Goal: Task Accomplishment & Management: Complete application form

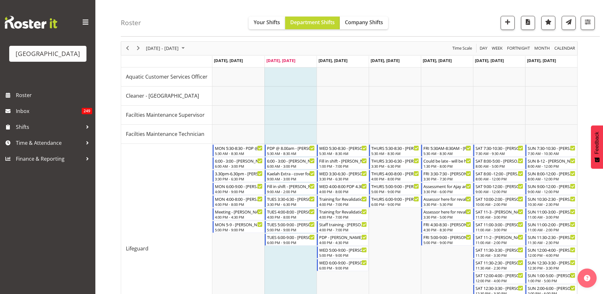
scroll to position [32, 0]
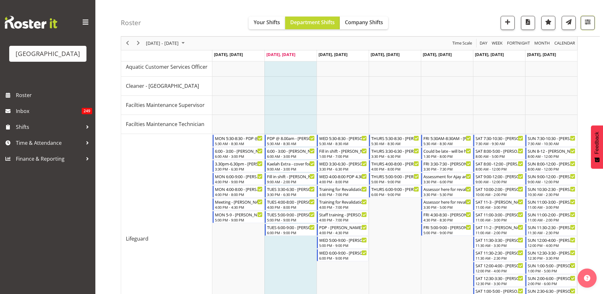
click at [591, 25] on span "button" at bounding box center [588, 22] width 8 height 8
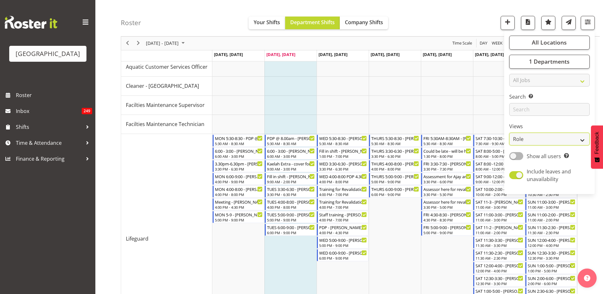
click at [538, 139] on select "Staff Role Shift - Horizontal Shift - Vertical Staff - Location" at bounding box center [549, 139] width 80 height 13
select select "staff"
click at [509, 133] on select "Staff Role Shift - Horizontal Shift - Vertical Staff - Location" at bounding box center [549, 139] width 80 height 13
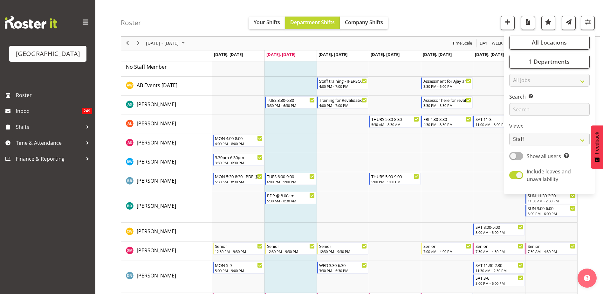
click at [528, 9] on div "Roster Your Shifts Department Shifts Company Shifts All Locations [GEOGRAPHIC_D…" at bounding box center [360, 18] width 479 height 37
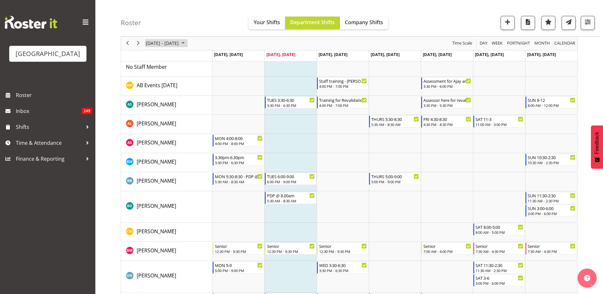
click at [179, 43] on span "[DATE] - [DATE]" at bounding box center [162, 43] width 34 height 8
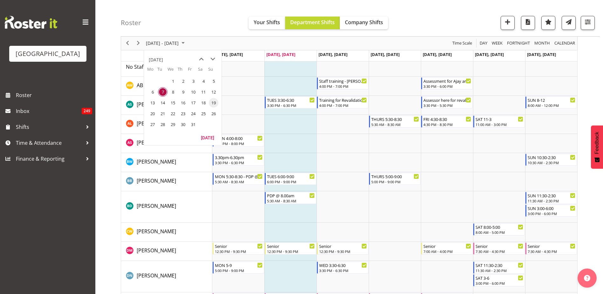
click at [213, 102] on span "19" at bounding box center [214, 103] width 10 height 10
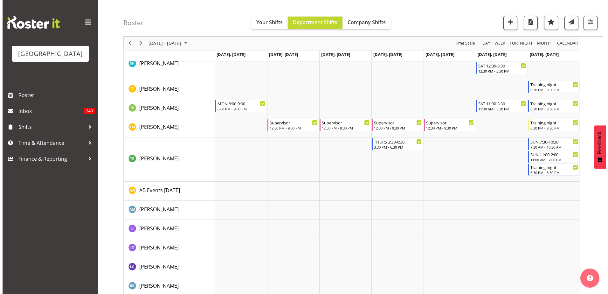
scroll to position [954, 0]
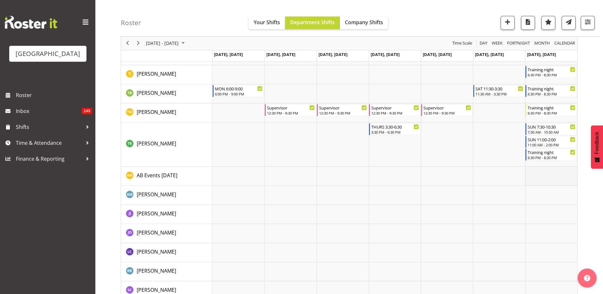
click at [537, 179] on td "Timeline Week of October 19, 2025" at bounding box center [551, 176] width 52 height 19
select select "9"
select select "55"
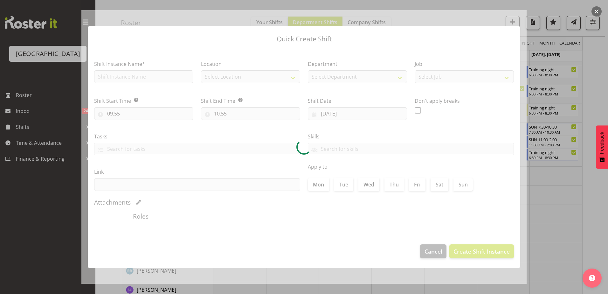
type input "[DATE]"
checkbox input "true"
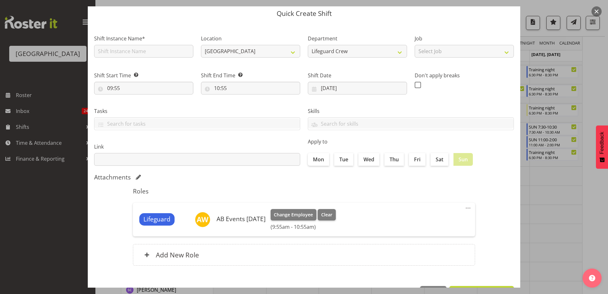
scroll to position [12, 0]
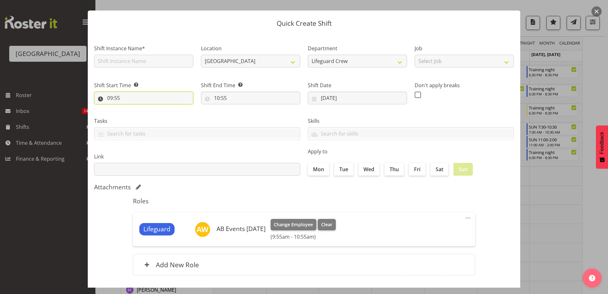
click at [109, 98] on input "09:55" at bounding box center [143, 98] width 99 height 13
click at [138, 113] on select "00 01 02 03 04 05 06 07 08 09 10 11 12 13 14 15 16 17 18 19 20 21 22 23" at bounding box center [137, 114] width 14 height 13
click at [140, 116] on select "00 01 02 03 04 05 06 07 08 09 10 11 12 13 14 15 16 17 18 19 20 21 22 23" at bounding box center [137, 114] width 14 height 13
select select "10"
click at [130, 108] on select "00 01 02 03 04 05 06 07 08 09 10 11 12 13 14 15 16 17 18 19 20 21 22 23" at bounding box center [137, 114] width 14 height 13
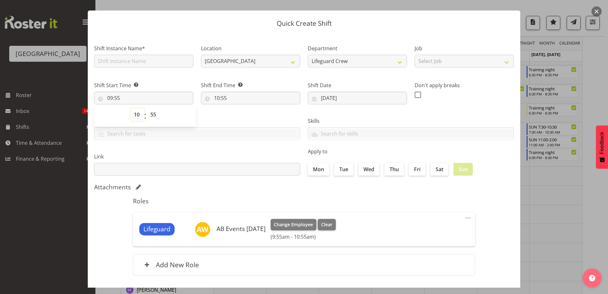
type input "10:55"
click at [152, 112] on select "00 01 02 03 04 05 06 07 08 09 10 11 12 13 14 15 16 17 18 19 20 21 22 23 24 25 2…" at bounding box center [154, 114] width 14 height 13
select select "0"
click at [147, 108] on select "00 01 02 03 04 05 06 07 08 09 10 11 12 13 14 15 16 17 18 19 20 21 22 23 24 25 2…" at bounding box center [154, 114] width 14 height 13
type input "10:00"
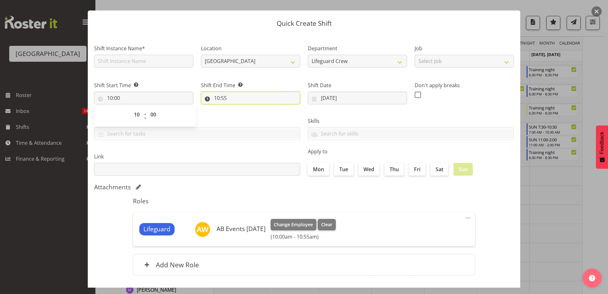
click at [222, 100] on input "10:55" at bounding box center [250, 98] width 99 height 13
click at [245, 113] on select "00 01 02 03 04 05 06 07 08 09 10 11 12 13 14 15 16 17 18 19 20 21 22 23" at bounding box center [244, 114] width 14 height 13
select select "17"
click at [237, 108] on select "00 01 02 03 04 05 06 07 08 09 10 11 12 13 14 15 16 17 18 19 20 21 22 23" at bounding box center [244, 114] width 14 height 13
type input "17:55"
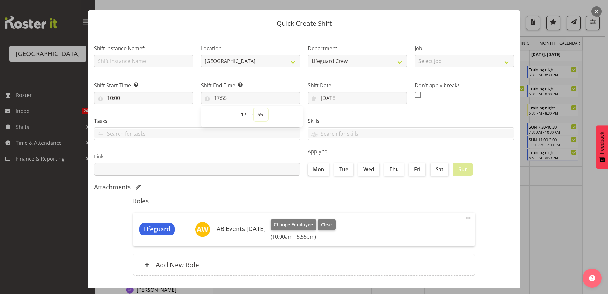
drag, startPoint x: 259, startPoint y: 113, endPoint x: 259, endPoint y: 122, distance: 8.6
click at [259, 113] on select "00 01 02 03 04 05 06 07 08 09 10 11 12 13 14 15 16 17 18 19 20 21 22 23 24 25 2…" at bounding box center [261, 114] width 14 height 13
select select "0"
click at [254, 108] on select "00 01 02 03 04 05 06 07 08 09 10 11 12 13 14 15 16 17 18 19 20 21 22 23 24 25 2…" at bounding box center [261, 114] width 14 height 13
type input "17:00"
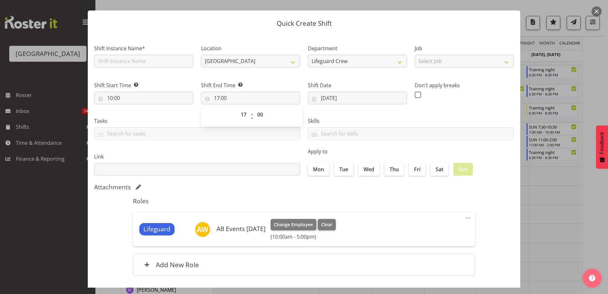
click at [210, 153] on label "Link" at bounding box center [197, 157] width 206 height 8
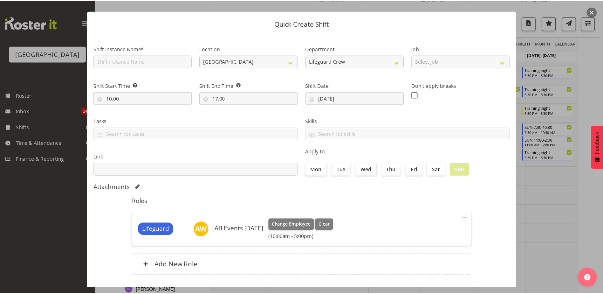
scroll to position [44, 0]
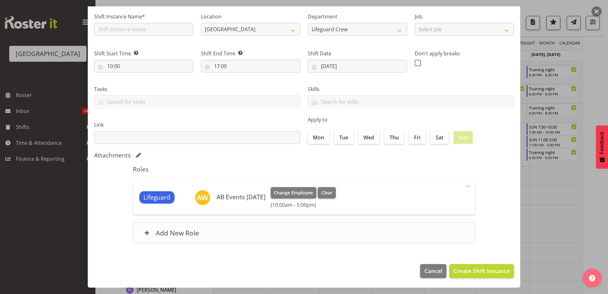
click at [173, 231] on h6 "Add New Role" at bounding box center [177, 233] width 43 height 8
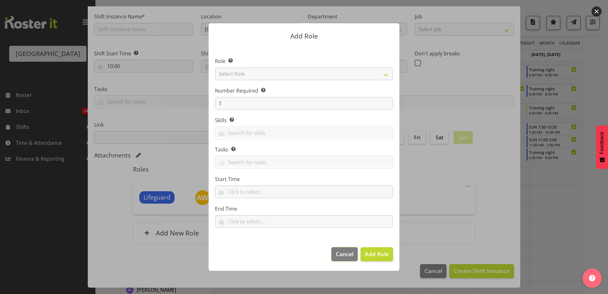
click at [348, 254] on span "Cancel" at bounding box center [345, 254] width 18 height 8
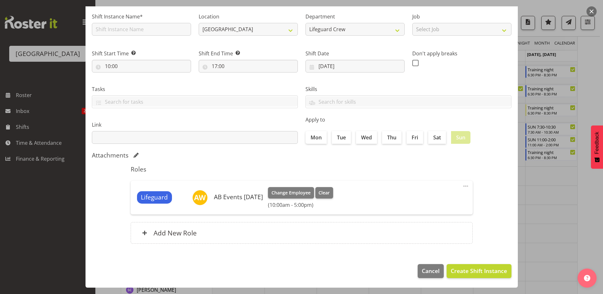
click at [462, 186] on span at bounding box center [466, 186] width 8 height 8
click at [398, 168] on h5 "Roles" at bounding box center [302, 169] width 342 height 8
click at [189, 233] on h6 "Add New Role" at bounding box center [175, 233] width 43 height 8
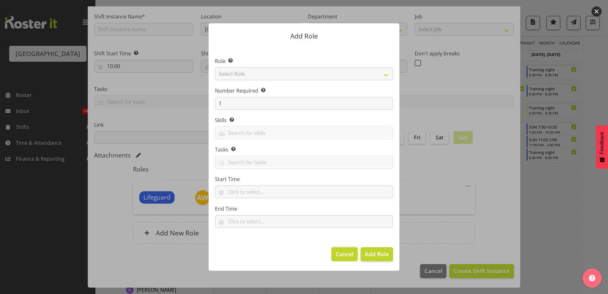
click at [342, 252] on span "Cancel" at bounding box center [345, 254] width 18 height 8
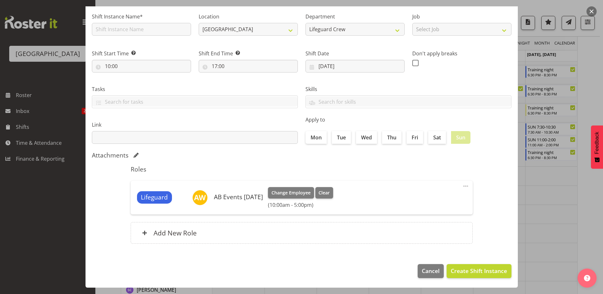
scroll to position [0, 0]
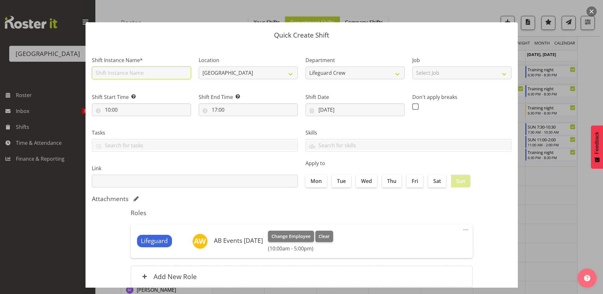
click at [148, 76] on input "text" at bounding box center [141, 72] width 99 height 13
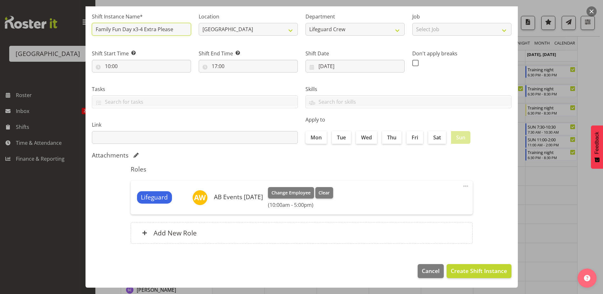
scroll to position [1003, 0]
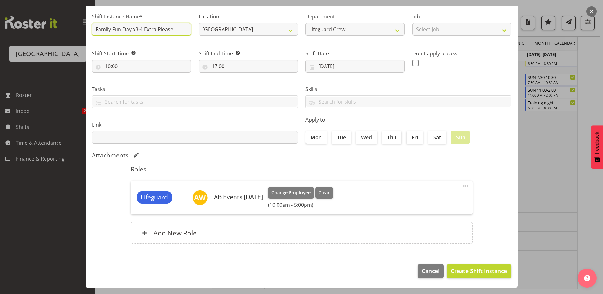
type input "Family Fun Day x3-4 Extra Please"
click at [474, 269] on span "Create Shift Instance" at bounding box center [479, 270] width 56 height 8
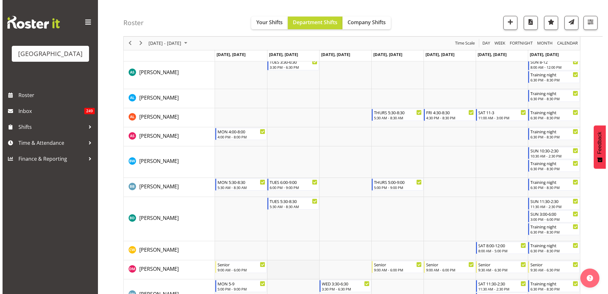
scroll to position [0, 0]
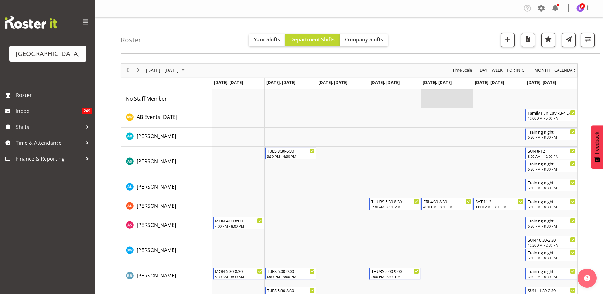
click at [450, 99] on td "Timeline Week of October 19, 2025" at bounding box center [447, 98] width 52 height 19
click at [433, 100] on td "Timeline Week of October 19, 2025" at bounding box center [447, 98] width 52 height 19
click at [446, 116] on td "Timeline Week of October 19, 2025" at bounding box center [447, 117] width 52 height 19
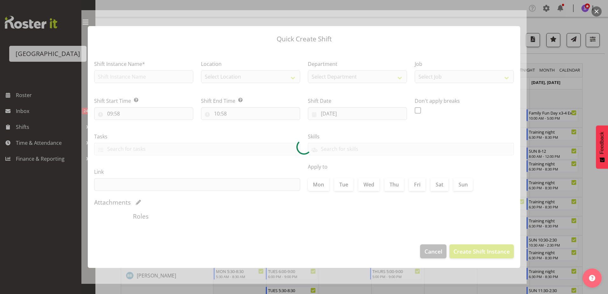
type input "[DATE]"
checkbox input "true"
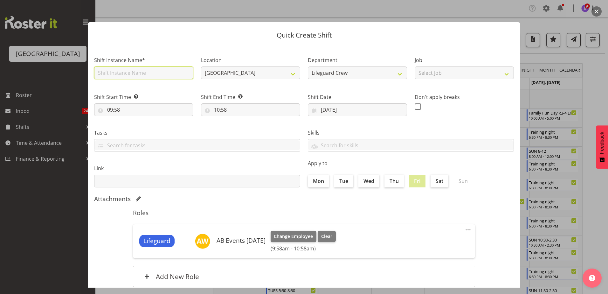
click at [126, 71] on input "text" at bounding box center [143, 72] width 99 height 13
drag, startPoint x: 157, startPoint y: 72, endPoint x: 145, endPoint y: 72, distance: 11.8
click at [145, 72] on input "Hydroslide Booking 1x Extra" at bounding box center [143, 72] width 99 height 13
click at [156, 72] on input "Hydroslide Booking 1x Extra" at bounding box center [143, 72] width 99 height 13
click at [179, 72] on input "Hydroslide Booking 1x Extra" at bounding box center [143, 72] width 99 height 13
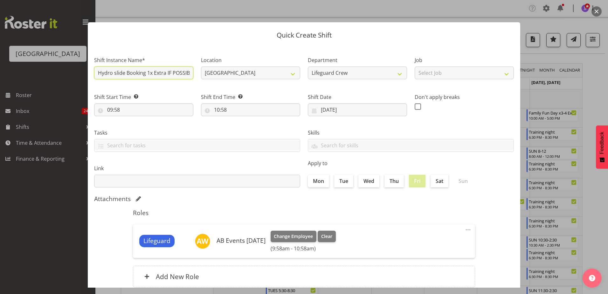
click at [115, 74] on input "Hydro slide Booking 1x Extra IF POSSIBLE" at bounding box center [143, 72] width 99 height 13
type input "Hydro Slide Booking 1x Extra IF POSSIBLE"
click at [113, 109] on input "09:58" at bounding box center [143, 109] width 99 height 13
click at [136, 131] on select "00 01 02 03 04 05 06 07 08 09 10 11 12 13 14 15 16 17 18 19 20 21 22 23" at bounding box center [137, 126] width 14 height 13
select select "10"
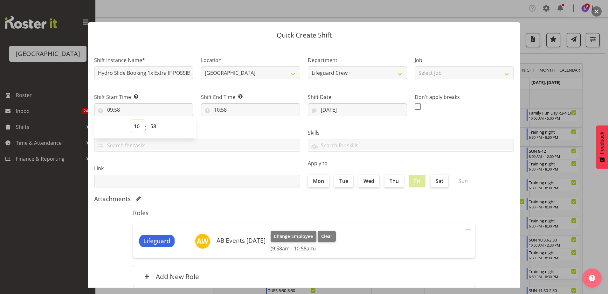
click at [130, 120] on select "00 01 02 03 04 05 06 07 08 09 10 11 12 13 14 15 16 17 18 19 20 21 22 23" at bounding box center [137, 126] width 14 height 13
type input "10:58"
click at [154, 129] on select "00 01 02 03 04 05 06 07 08 09 10 11 12 13 14 15 16 17 18 19 20 21 22 23 24 25 2…" at bounding box center [154, 126] width 14 height 13
click at [157, 126] on select "00 01 02 03 04 05 06 07 08 09 10 11 12 13 14 15 16 17 18 19 20 21 22 23 24 25 2…" at bounding box center [154, 126] width 14 height 13
drag, startPoint x: 154, startPoint y: 126, endPoint x: 155, endPoint y: 133, distance: 7.3
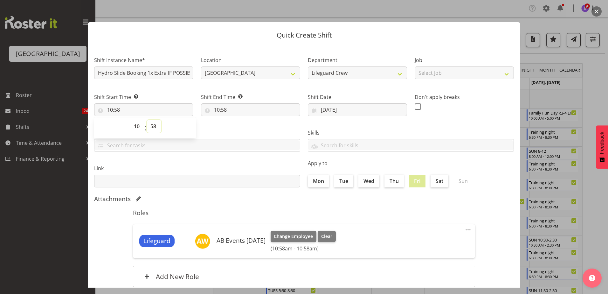
click at [154, 126] on select "00 01 02 03 04 05 06 07 08 09 10 11 12 13 14 15 16 17 18 19 20 21 22 23 24 25 2…" at bounding box center [154, 126] width 14 height 13
select select "0"
click at [147, 120] on select "00 01 02 03 04 05 06 07 08 09 10 11 12 13 14 15 16 17 18 19 20 21 22 23 24 25 2…" at bounding box center [154, 126] width 14 height 13
type input "10:00"
click at [216, 111] on input "10:58" at bounding box center [250, 109] width 99 height 13
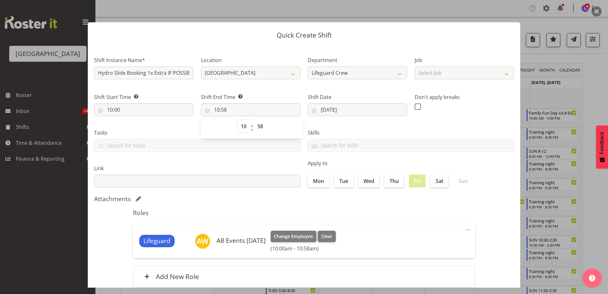
click at [242, 127] on select "00 01 02 03 04 05 06 07 08 09 10 11 12 13 14 15 16 17 18 19 20 21 22 23" at bounding box center [244, 126] width 14 height 13
select select "11"
click at [237, 120] on select "00 01 02 03 04 05 06 07 08 09 10 11 12 13 14 15 16 17 18 19 20 21 22 23" at bounding box center [244, 126] width 14 height 13
type input "11:58"
click at [262, 126] on select "00 01 02 03 04 05 06 07 08 09 10 11 12 13 14 15 16 17 18 19 20 21 22 23 24 25 2…" at bounding box center [261, 126] width 14 height 13
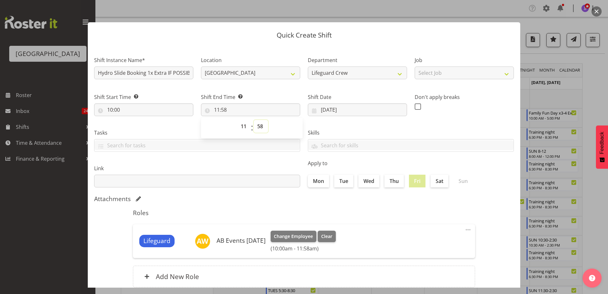
select select "0"
click at [254, 120] on select "00 01 02 03 04 05 06 07 08 09 10 11 12 13 14 15 16 17 18 19 20 21 22 23 24 25 2…" at bounding box center [261, 126] width 14 height 13
type input "11:00"
click at [304, 208] on div "Roles Lifeguard AB Events [DATE] Change Employee Clear (10:00am - 11:00am) Edit…" at bounding box center [304, 250] width 350 height 90
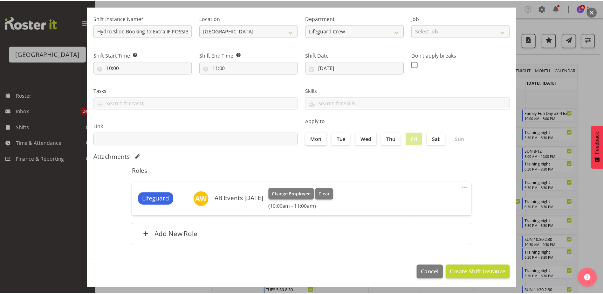
scroll to position [44, 0]
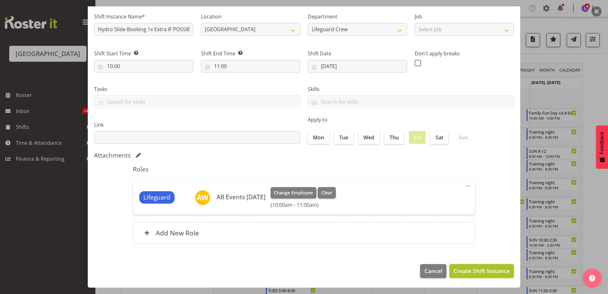
click at [466, 272] on span "Create Shift Instance" at bounding box center [481, 270] width 56 height 8
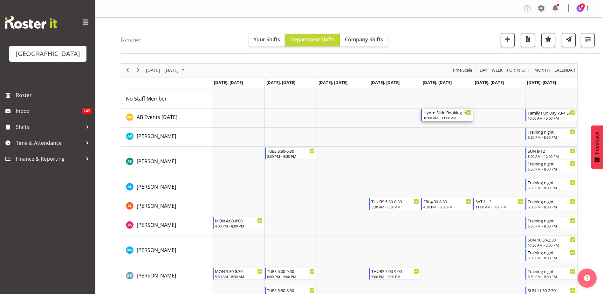
click at [441, 117] on div "10:00 AM - 11:00 AM" at bounding box center [447, 117] width 48 height 5
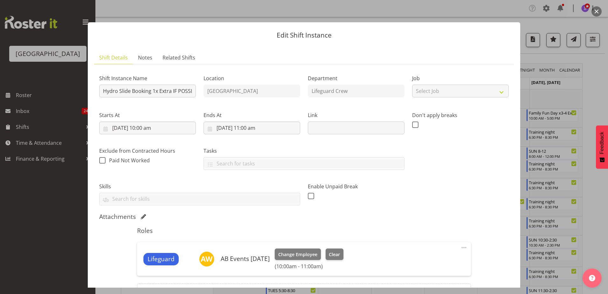
click at [600, 12] on button "button" at bounding box center [596, 11] width 10 height 10
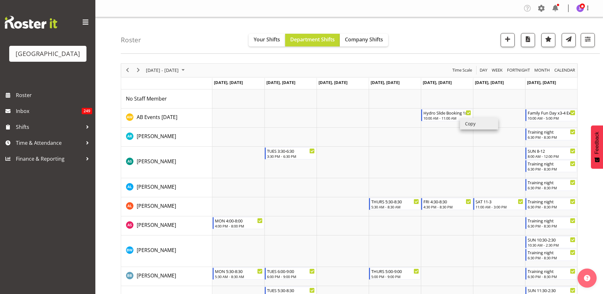
click at [469, 126] on li "Copy" at bounding box center [479, 123] width 38 height 11
click at [142, 71] on span "Next" at bounding box center [138, 70] width 8 height 8
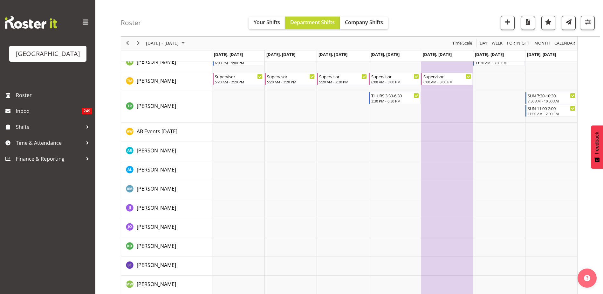
scroll to position [714, 0]
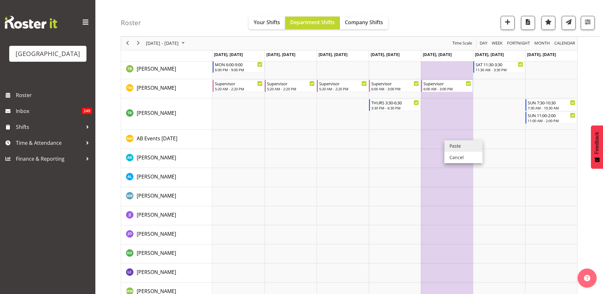
click at [458, 147] on li "Paste" at bounding box center [463, 145] width 38 height 11
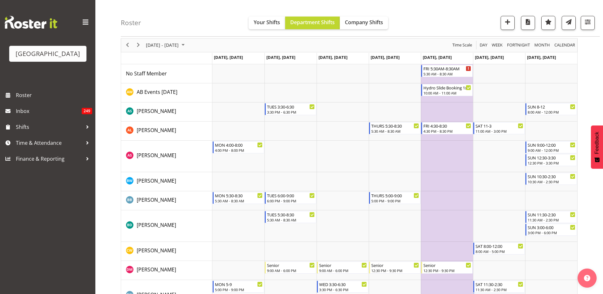
scroll to position [0, 0]
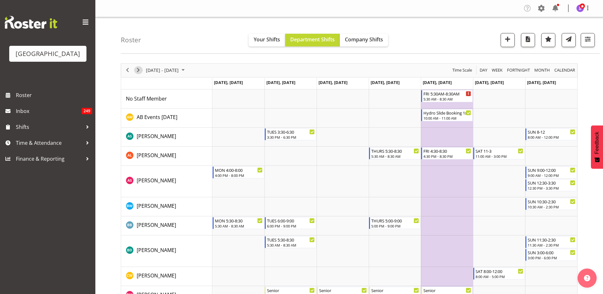
click at [137, 72] on span "Next" at bounding box center [138, 70] width 8 height 8
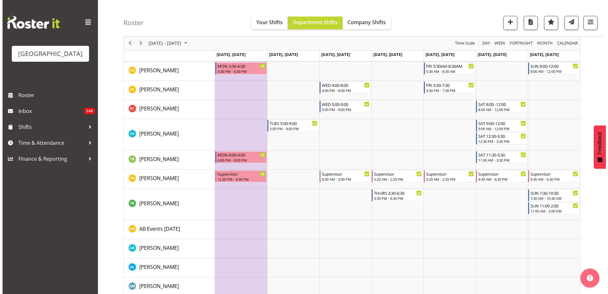
scroll to position [604, 0]
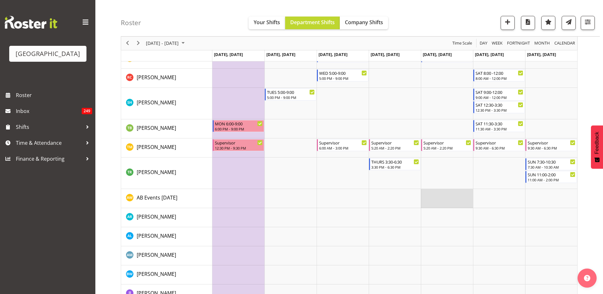
click at [443, 199] on td "Timeline Week of November 2, 2025" at bounding box center [447, 198] width 52 height 19
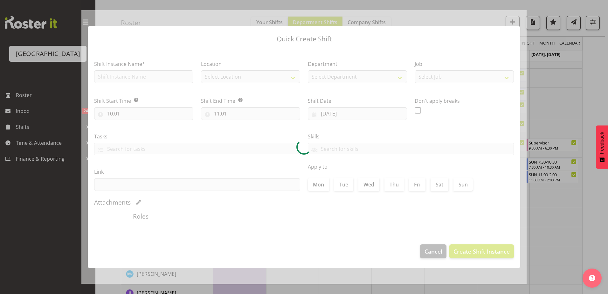
type input "[DATE]"
checkbox input "true"
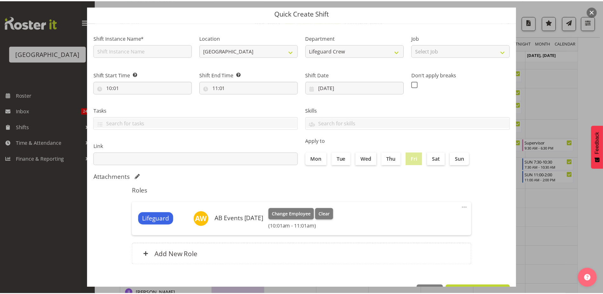
scroll to position [44, 0]
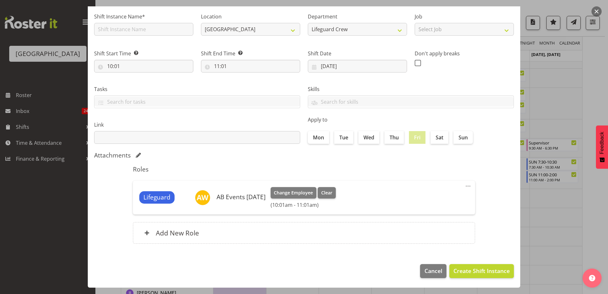
click at [596, 12] on button "button" at bounding box center [596, 11] width 10 height 10
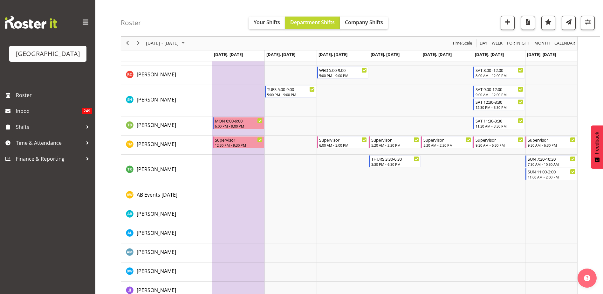
scroll to position [699, 0]
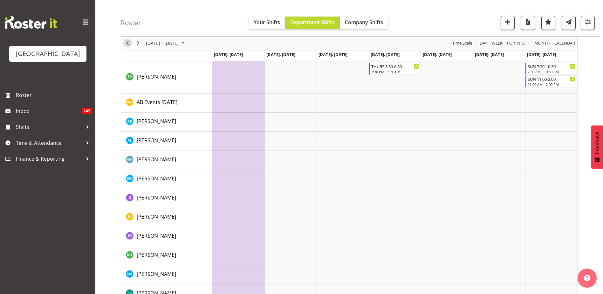
click at [128, 44] on span "Previous" at bounding box center [128, 43] width 8 height 8
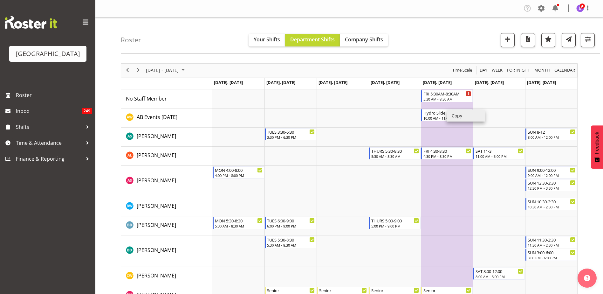
click at [452, 117] on li "Copy" at bounding box center [466, 115] width 38 height 11
click at [142, 70] on span "Next" at bounding box center [138, 70] width 8 height 8
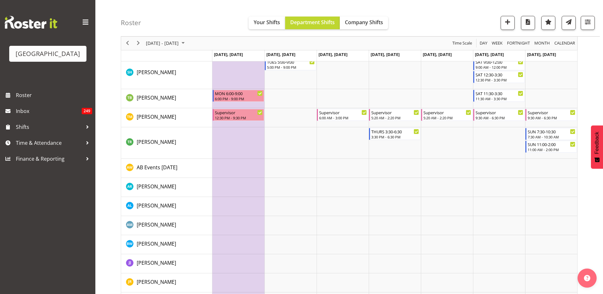
scroll to position [636, 0]
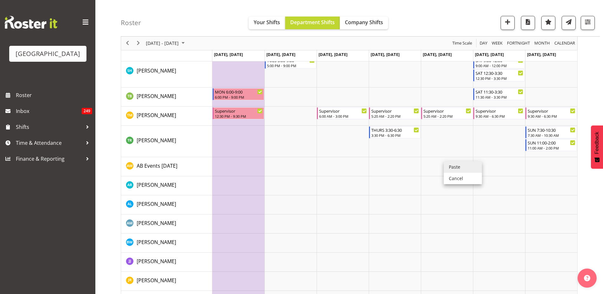
click at [453, 166] on li "Paste" at bounding box center [463, 166] width 38 height 11
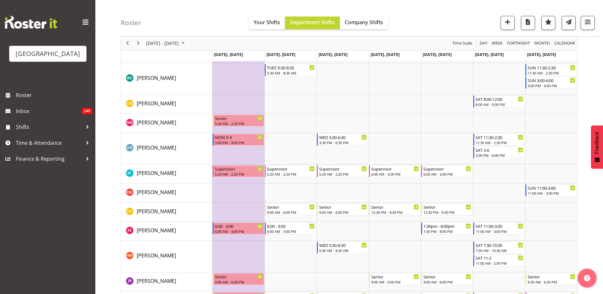
scroll to position [0, 0]
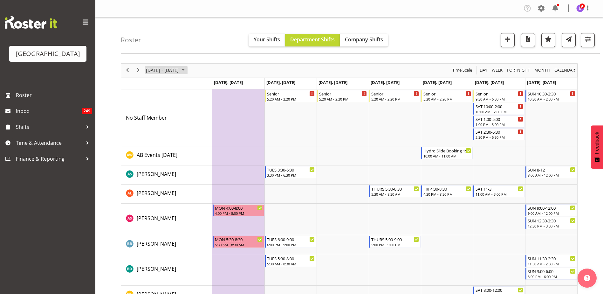
click at [187, 72] on span "November 2025" at bounding box center [183, 70] width 8 height 8
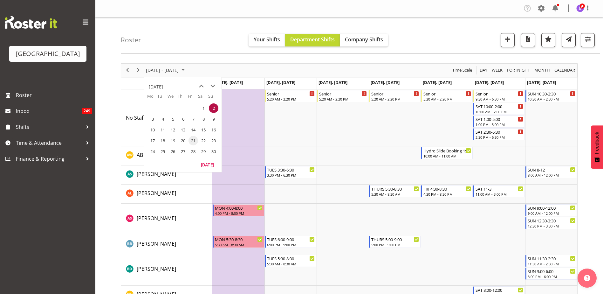
click at [195, 141] on span "21" at bounding box center [194, 141] width 10 height 10
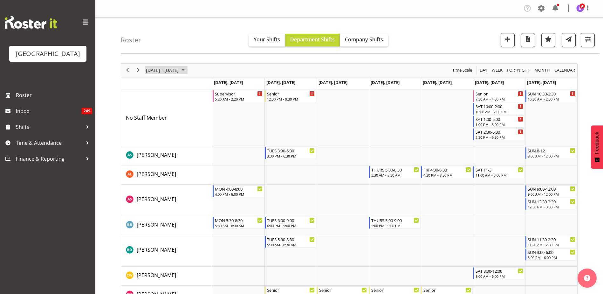
click at [179, 72] on span "[DATE] - [DATE]" at bounding box center [162, 70] width 34 height 8
click at [462, 44] on div "Roster Your Shifts Department Shifts Company Shifts All Locations [GEOGRAPHIC_D…" at bounding box center [360, 35] width 479 height 37
click at [540, 69] on span "Month" at bounding box center [542, 70] width 17 height 8
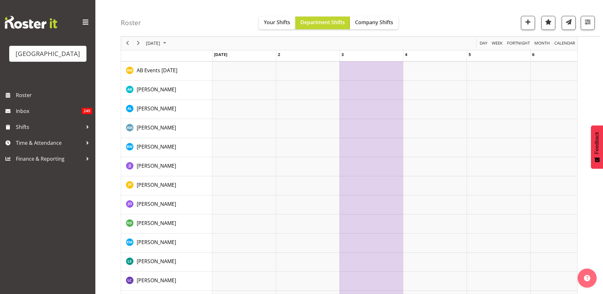
scroll to position [636, 0]
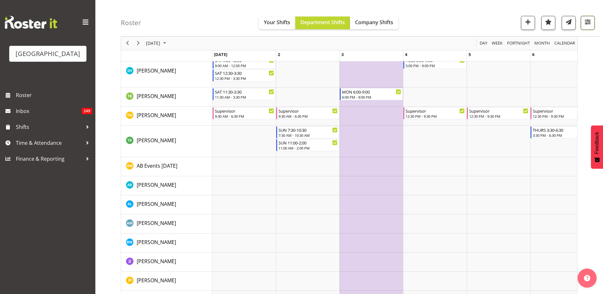
click at [589, 22] on span "button" at bounding box center [588, 22] width 8 height 8
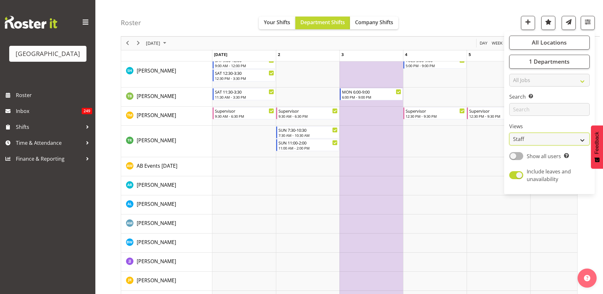
click at [555, 142] on select "Staff Role Shift - Horizontal Shift - Vertical Staff - Location" at bounding box center [549, 139] width 80 height 13
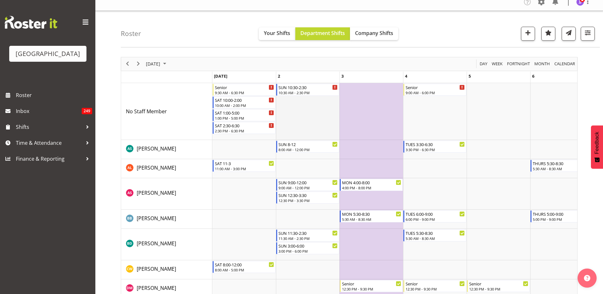
scroll to position [0, 0]
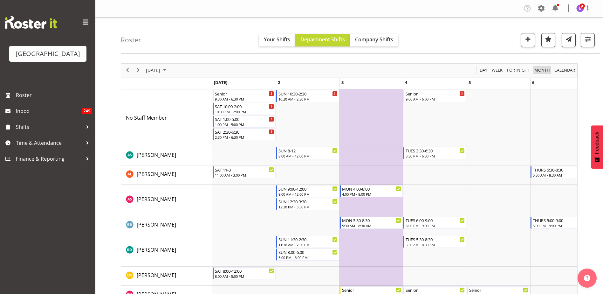
click at [544, 71] on span "Month" at bounding box center [542, 70] width 17 height 8
click at [562, 69] on span "calendar" at bounding box center [565, 70] width 22 height 8
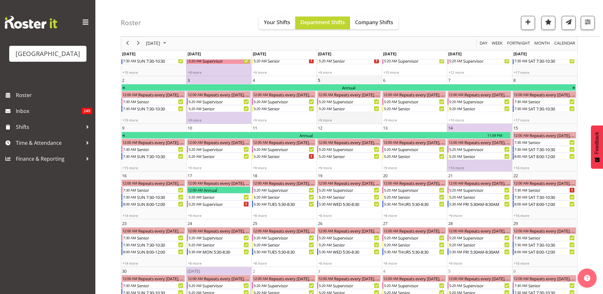
scroll to position [85, 0]
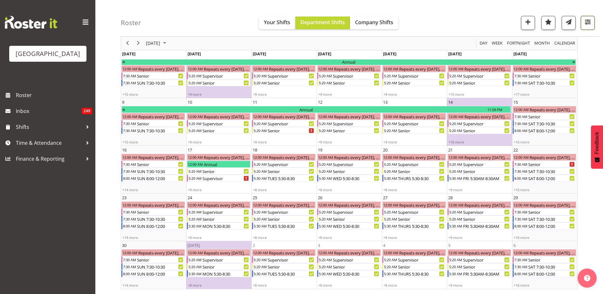
click at [592, 26] on span "button" at bounding box center [588, 22] width 8 height 8
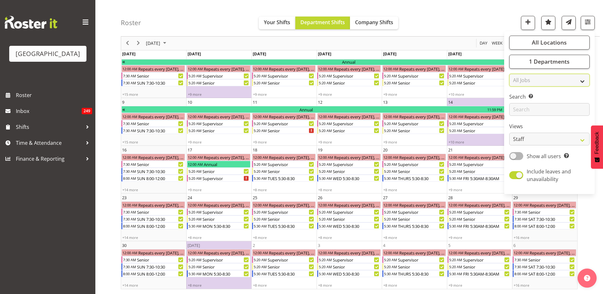
click at [555, 79] on select "All Jobs All Jobs ACSO" at bounding box center [549, 80] width 80 height 13
click at [591, 98] on div "All Locations [GEOGRAPHIC_DATA] Select All Deselect All 1 Departments Clear Cle…" at bounding box center [549, 113] width 91 height 158
click at [562, 110] on input "text" at bounding box center [549, 109] width 80 height 13
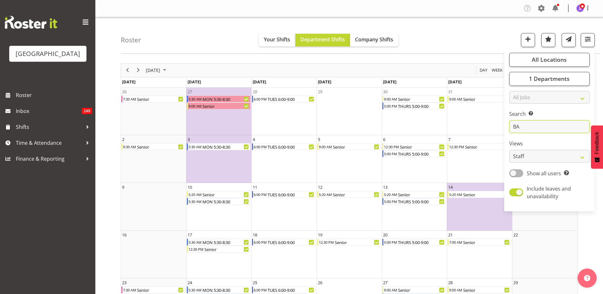
type input "B"
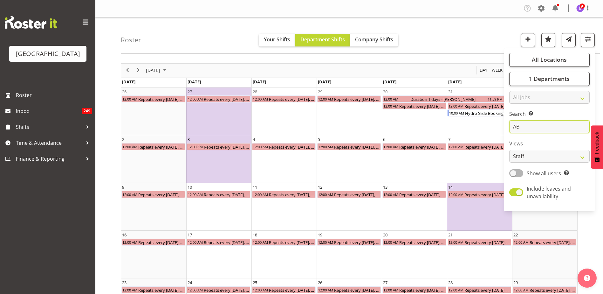
type input "AB"
click at [466, 43] on div "Roster Your Shifts Department Shifts Company Shifts All Locations [GEOGRAPHIC_D…" at bounding box center [360, 35] width 479 height 37
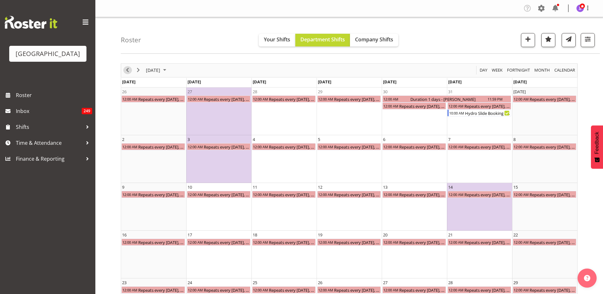
drag, startPoint x: 127, startPoint y: 71, endPoint x: 145, endPoint y: 65, distance: 19.2
click at [127, 71] on span "Previous" at bounding box center [128, 70] width 8 height 8
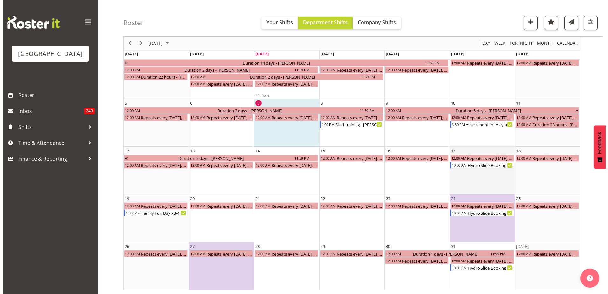
scroll to position [37, 0]
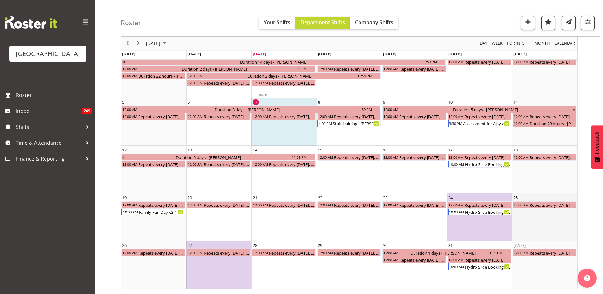
click at [534, 228] on td "25 12:00 AM Repeats every [DATE], [DATE], [DATE], [DATE], [DATE], [DATE], [DATE…" at bounding box center [544, 217] width 65 height 48
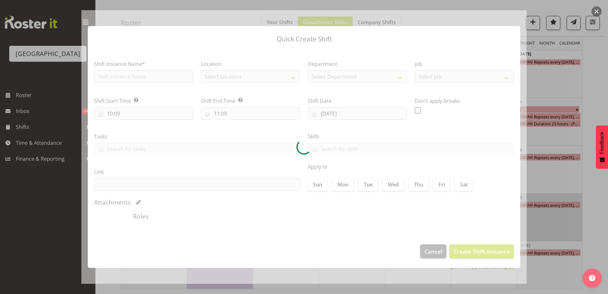
type input "[DATE]"
checkbox input "true"
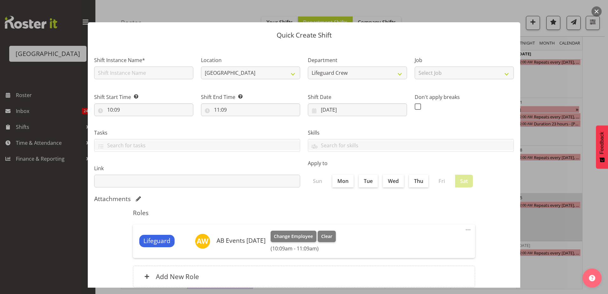
click at [596, 8] on button "button" at bounding box center [596, 11] width 10 height 10
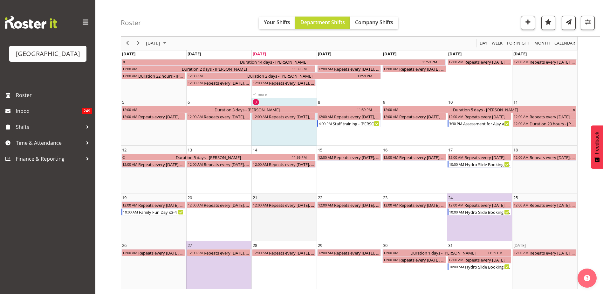
click at [281, 221] on td "21 12:00 AM Repeats every [DATE], [DATE], [DATE], [DATE], [DATE], [DATE], [DATE…" at bounding box center [283, 217] width 65 height 48
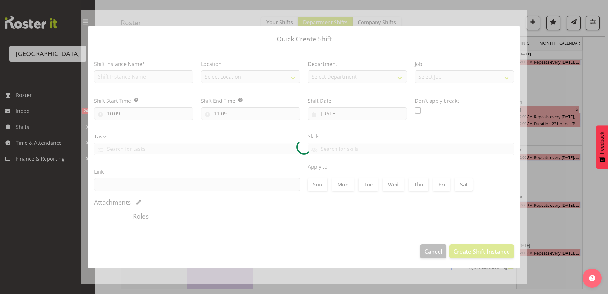
type input "[DATE]"
checkbox input "true"
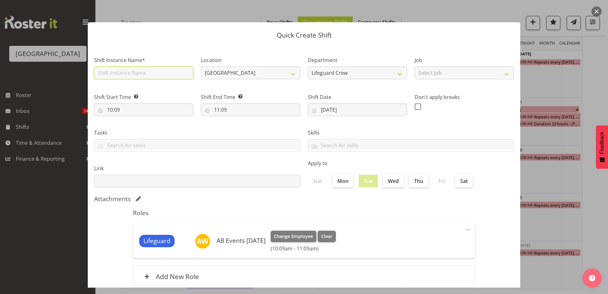
click at [139, 75] on input "text" at bounding box center [143, 72] width 99 height 13
drag, startPoint x: 167, startPoint y: 72, endPoint x: 235, endPoint y: 75, distance: 68.1
click at [235, 75] on div "Shift Instance Name* Hydro Slide Booking 1x Extra IF POSSIBLE Location [GEOGRAP…" at bounding box center [303, 119] width 427 height 144
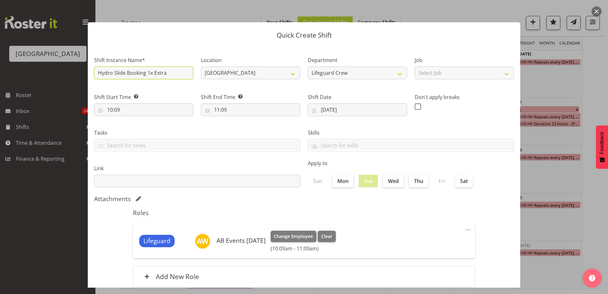
type input "Hydro Slide Booking 1x Extra"
click at [228, 126] on div "Tasks TEST123" at bounding box center [197, 138] width 214 height 36
click at [118, 106] on input "10:09" at bounding box center [143, 109] width 99 height 13
click at [140, 124] on select "00 01 02 03 04 05 06 07 08 09 10 11 12 13 14 15 16 17 18 19 20 21 22 23" at bounding box center [137, 126] width 14 height 13
select select "13"
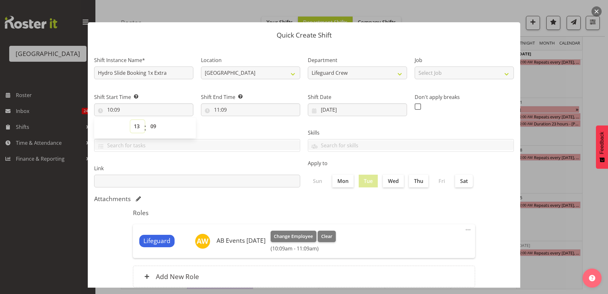
click at [130, 120] on select "00 01 02 03 04 05 06 07 08 09 10 11 12 13 14 15 16 17 18 19 20 21 22 23" at bounding box center [137, 126] width 14 height 13
type input "13:09"
click at [156, 126] on select "00 01 02 03 04 05 06 07 08 09 10 11 12 13 14 15 16 17 18 19 20 21 22 23 24 25 2…" at bounding box center [154, 126] width 14 height 13
select select "0"
click at [147, 120] on select "00 01 02 03 04 05 06 07 08 09 10 11 12 13 14 15 16 17 18 19 20 21 22 23 24 25 2…" at bounding box center [154, 126] width 14 height 13
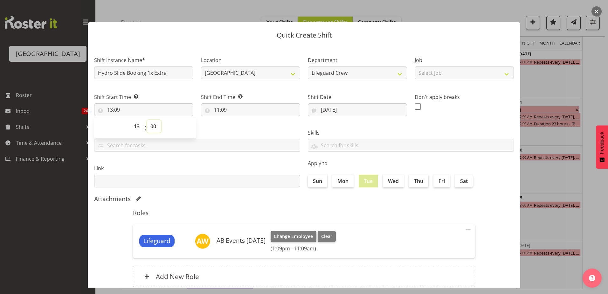
type input "13:00"
click at [213, 110] on input "11:09" at bounding box center [250, 109] width 99 height 13
click at [241, 126] on select "00 01 02 03 04 05 06 07 08 09 10 11 12 13 14 15 16 17 18 19 20 21 22 23" at bounding box center [244, 126] width 14 height 13
select select "14"
click at [237, 120] on select "00 01 02 03 04 05 06 07 08 09 10 11 12 13 14 15 16 17 18 19 20 21 22 23" at bounding box center [244, 126] width 14 height 13
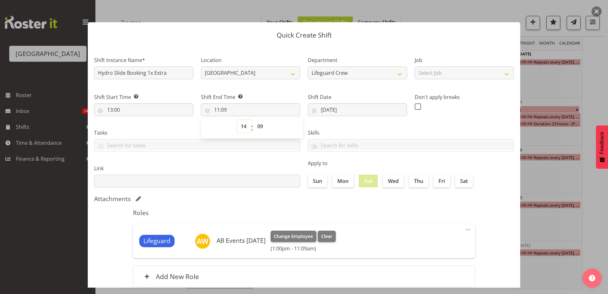
type input "14:09"
click at [263, 126] on select "00 01 02 03 04 05 06 07 08 09 10 11 12 13 14 15 16 17 18 19 20 21 22 23 24 25 2…" at bounding box center [261, 126] width 14 height 13
select select "0"
click at [254, 120] on select "00 01 02 03 04 05 06 07 08 09 10 11 12 13 14 15 16 17 18 19 20 21 22 23 24 25 2…" at bounding box center [261, 126] width 14 height 13
type input "14:00"
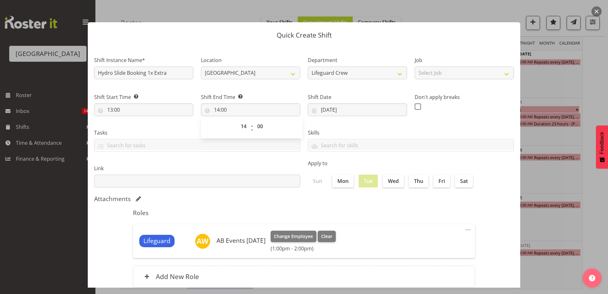
click at [374, 127] on div "Skills PLPC PLSA" at bounding box center [411, 138] width 214 height 36
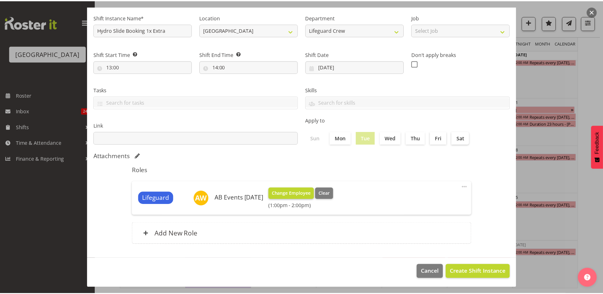
scroll to position [44, 0]
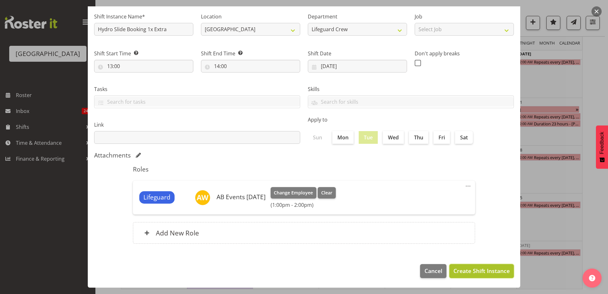
click at [481, 271] on span "Create Shift Instance" at bounding box center [481, 270] width 56 height 8
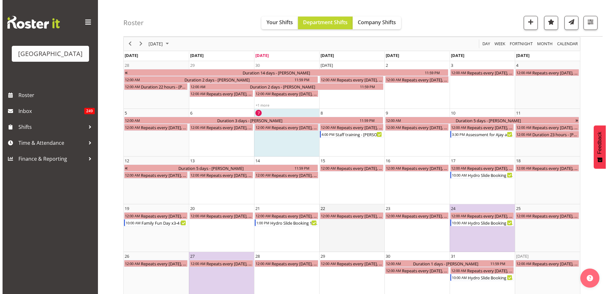
scroll to position [37, 0]
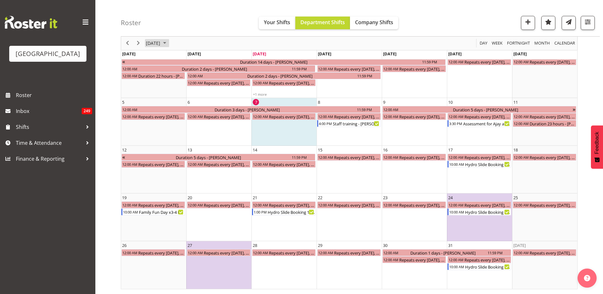
click at [161, 46] on span "[DATE]" at bounding box center [153, 43] width 16 height 8
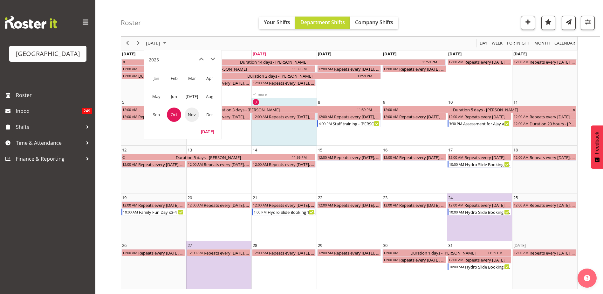
click at [190, 116] on span "Nov" at bounding box center [192, 114] width 14 height 14
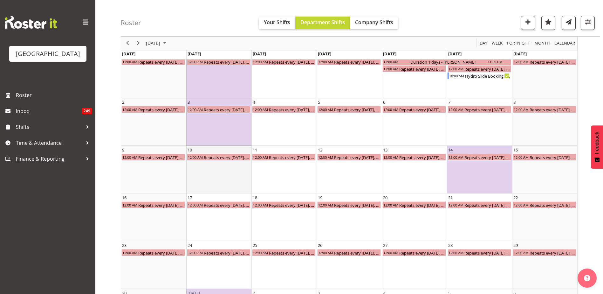
click at [222, 182] on td "10 12:00 AM Repeats every [DATE], [DATE], [DATE], [DATE], [DATE], [DATE], [DATE…" at bounding box center [218, 170] width 65 height 48
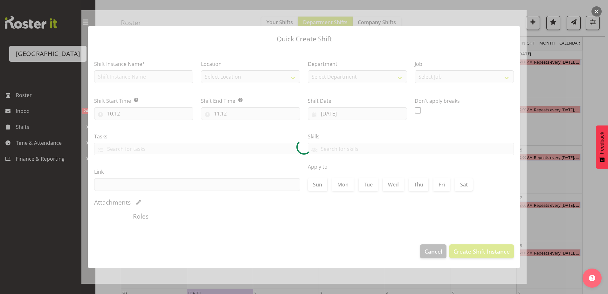
type input "[DATE]"
checkbox input "true"
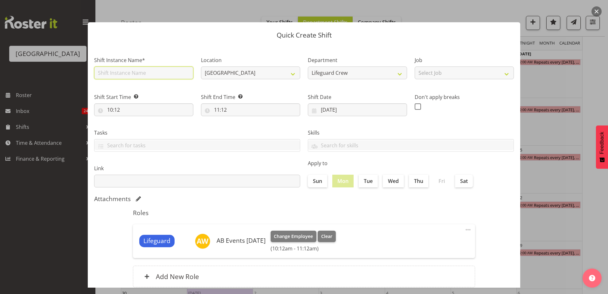
click at [158, 76] on input "text" at bounding box center [143, 72] width 99 height 13
type input "Hydro Slide Booking 1x Extra"
click at [111, 110] on input "10:12" at bounding box center [143, 109] width 99 height 13
click at [134, 127] on select "00 01 02 03 04 05 06 07 08 09 10 11 12 13 14 15 16 17 18 19 20 21 22 23" at bounding box center [137, 126] width 14 height 13
select select "13"
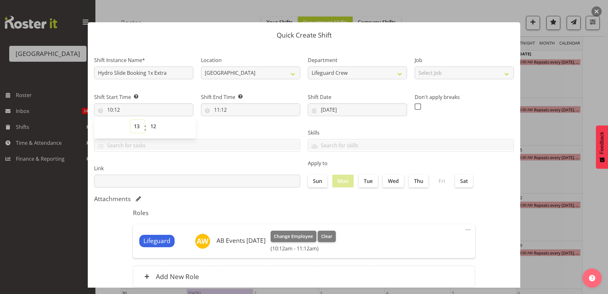
click at [130, 120] on select "00 01 02 03 04 05 06 07 08 09 10 11 12 13 14 15 16 17 18 19 20 21 22 23" at bounding box center [137, 126] width 14 height 13
type input "13:12"
click at [154, 126] on select "00 01 02 03 04 05 06 07 08 09 10 11 12 13 14 15 16 17 18 19 20 21 22 23 24 25 2…" at bounding box center [154, 126] width 14 height 13
select select "0"
click at [147, 120] on select "00 01 02 03 04 05 06 07 08 09 10 11 12 13 14 15 16 17 18 19 20 21 22 23 24 25 2…" at bounding box center [154, 126] width 14 height 13
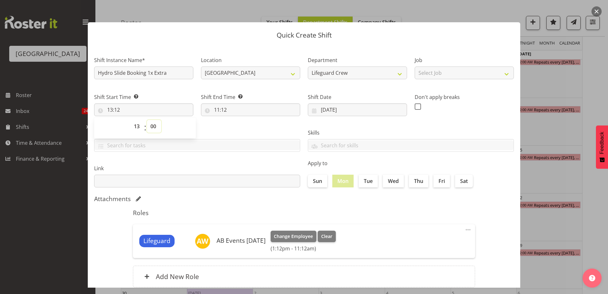
type input "13:00"
click at [212, 109] on input "11:12" at bounding box center [250, 109] width 99 height 13
click at [244, 126] on select "00 01 02 03 04 05 06 07 08 09 10 11 12 13 14 15 16 17 18 19 20 21 22 23" at bounding box center [244, 126] width 14 height 13
select select "15"
click at [237, 120] on select "00 01 02 03 04 05 06 07 08 09 10 11 12 13 14 15 16 17 18 19 20 21 22 23" at bounding box center [244, 126] width 14 height 13
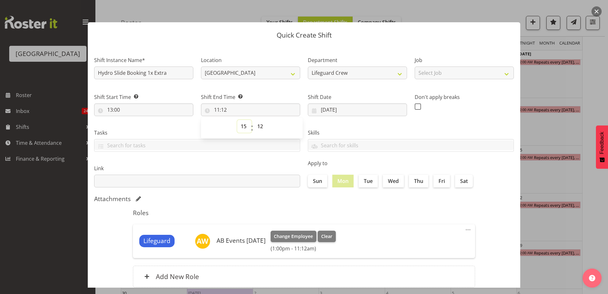
type input "15:12"
click at [258, 126] on select "00 01 02 03 04 05 06 07 08 09 10 11 12 13 14 15 16 17 18 19 20 21 22 23 24 25 2…" at bounding box center [261, 126] width 14 height 13
select select "0"
click at [254, 120] on select "00 01 02 03 04 05 06 07 08 09 10 11 12 13 14 15 16 17 18 19 20 21 22 23 24 25 2…" at bounding box center [261, 126] width 14 height 13
type input "15:00"
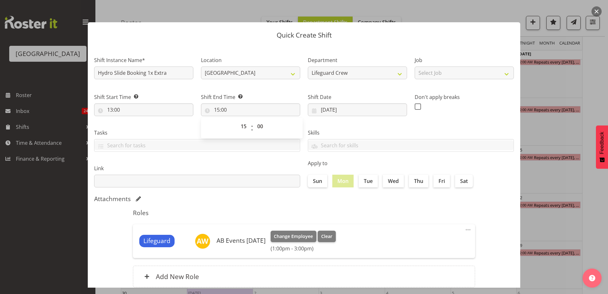
click at [265, 168] on label "Link" at bounding box center [197, 168] width 206 height 8
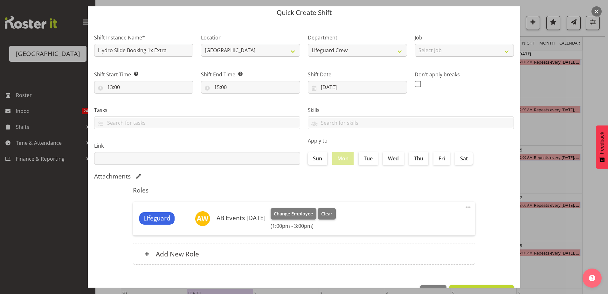
scroll to position [44, 0]
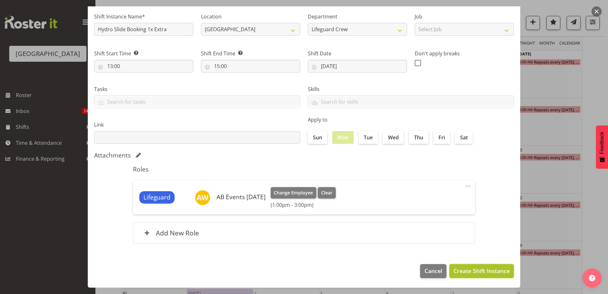
click at [453, 267] on span "Create Shift Instance" at bounding box center [481, 270] width 56 height 8
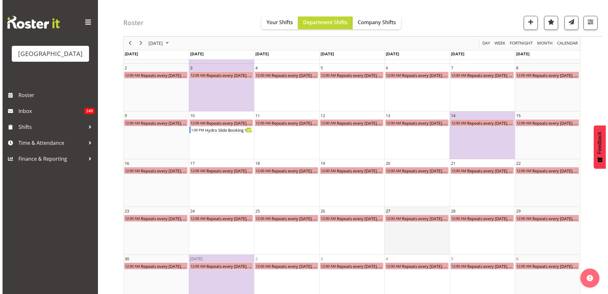
scroll to position [85, 0]
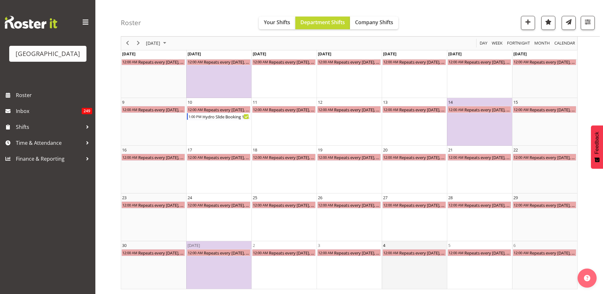
click at [437, 268] on td "4 12:00 AM Repeats every [DATE], [DATE], [DATE], [DATE], [DATE], [DATE], [DATE]…" at bounding box center [414, 265] width 65 height 48
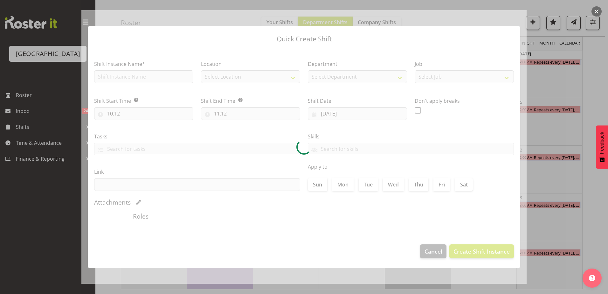
type input "[DATE]"
checkbox input "true"
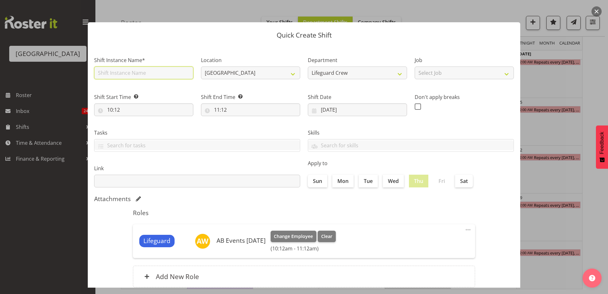
click at [118, 78] on input "text" at bounding box center [143, 72] width 99 height 13
type input "Multi Bookings 4 Extras Please :)"
click at [111, 107] on input "10:12" at bounding box center [143, 109] width 99 height 13
click at [133, 125] on select "00 01 02 03 04 05 06 07 08 09 10 11 12 13 14 15 16 17 18 19 20 21 22 23" at bounding box center [137, 126] width 14 height 13
select select "11"
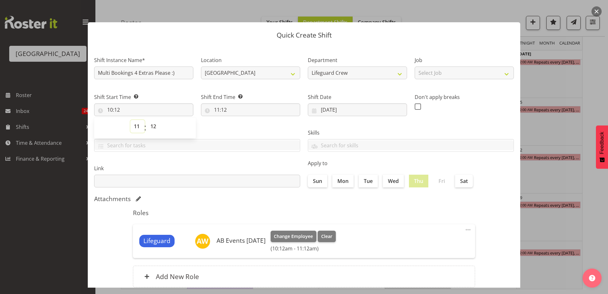
click at [130, 120] on select "00 01 02 03 04 05 06 07 08 09 10 11 12 13 14 15 16 17 18 19 20 21 22 23" at bounding box center [137, 126] width 14 height 13
type input "11:12"
click at [148, 124] on select "00 01 02 03 04 05 06 07 08 09 10 11 12 13 14 15 16 17 18 19 20 21 22 23 24 25 2…" at bounding box center [154, 126] width 14 height 13
select select "0"
click at [147, 120] on select "00 01 02 03 04 05 06 07 08 09 10 11 12 13 14 15 16 17 18 19 20 21 22 23 24 25 2…" at bounding box center [154, 126] width 14 height 13
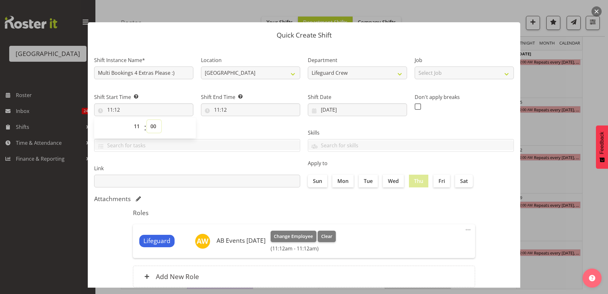
type input "11:00"
click at [108, 110] on input "11:00" at bounding box center [143, 109] width 99 height 13
click at [112, 111] on input "11:00" at bounding box center [143, 109] width 99 height 13
click at [139, 128] on select "00 01 02 03 04 05 06 07 08 09 10 11 12 13 14 15 16 17 18 19 20 21 22 23" at bounding box center [137, 126] width 14 height 13
select select "10"
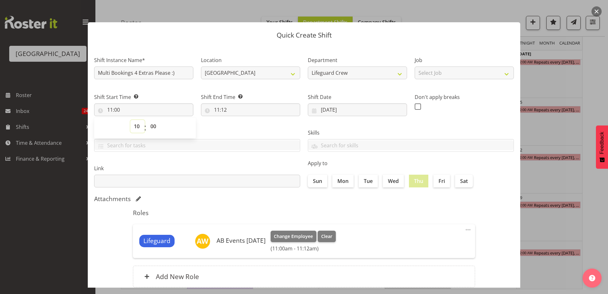
click at [130, 120] on select "00 01 02 03 04 05 06 07 08 09 10 11 12 13 14 15 16 17 18 19 20 21 22 23" at bounding box center [137, 126] width 14 height 13
type input "10:00"
click at [215, 108] on input "11:12" at bounding box center [250, 109] width 99 height 13
click at [240, 124] on select "00 01 02 03 04 05 06 07 08 09 10 11 12 13 14 15 16 17 18 19 20 21 22 23" at bounding box center [244, 126] width 14 height 13
select select "16"
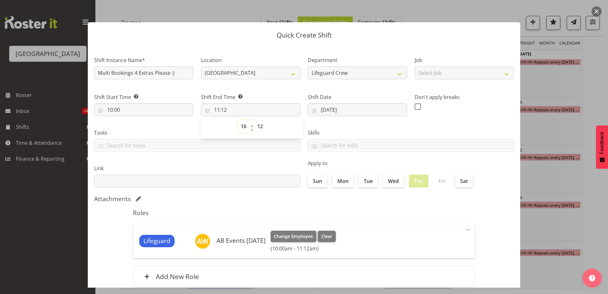
click at [237, 120] on select "00 01 02 03 04 05 06 07 08 09 10 11 12 13 14 15 16 17 18 19 20 21 22 23" at bounding box center [244, 126] width 14 height 13
type input "16:12"
click at [259, 125] on select "00 01 02 03 04 05 06 07 08 09 10 11 12 13 14 15 16 17 18 19 20 21 22 23 24 25 2…" at bounding box center [261, 126] width 14 height 13
select select "0"
click at [254, 120] on select "00 01 02 03 04 05 06 07 08 09 10 11 12 13 14 15 16 17 18 19 20 21 22 23 24 25 2…" at bounding box center [261, 126] width 14 height 13
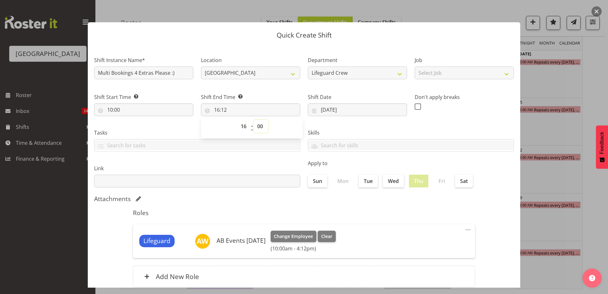
type input "16:00"
click at [149, 131] on label "Tasks" at bounding box center [197, 133] width 206 height 8
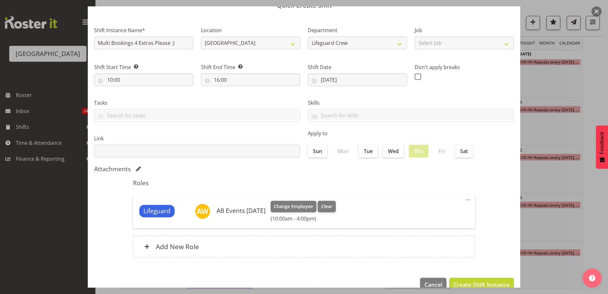
scroll to position [44, 0]
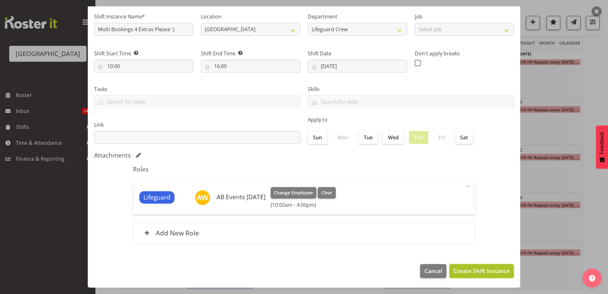
click at [481, 271] on span "Create Shift Instance" at bounding box center [481, 270] width 56 height 8
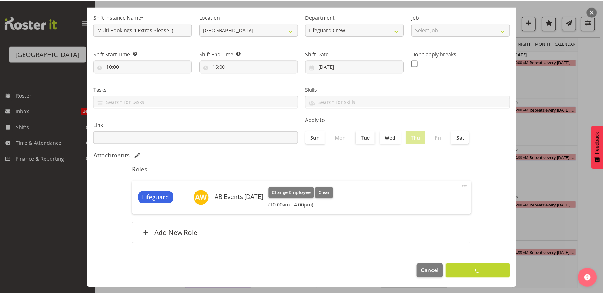
scroll to position [0, 0]
